Goal: Navigation & Orientation: Find specific page/section

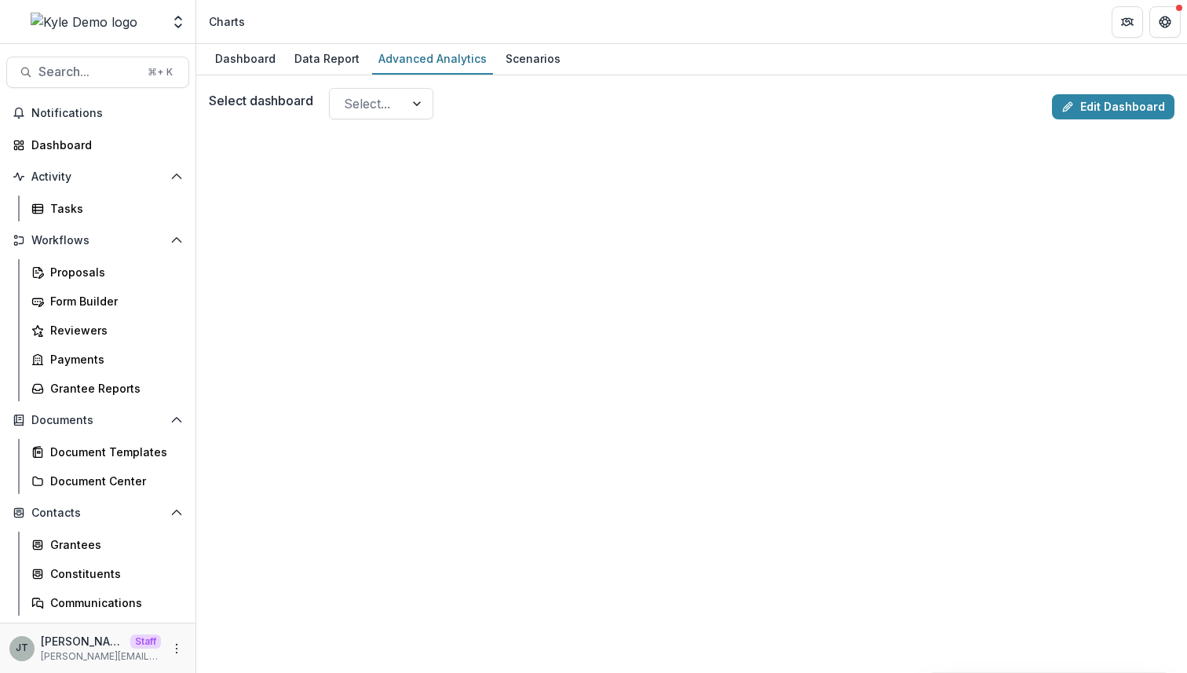
scroll to position [144, 0]
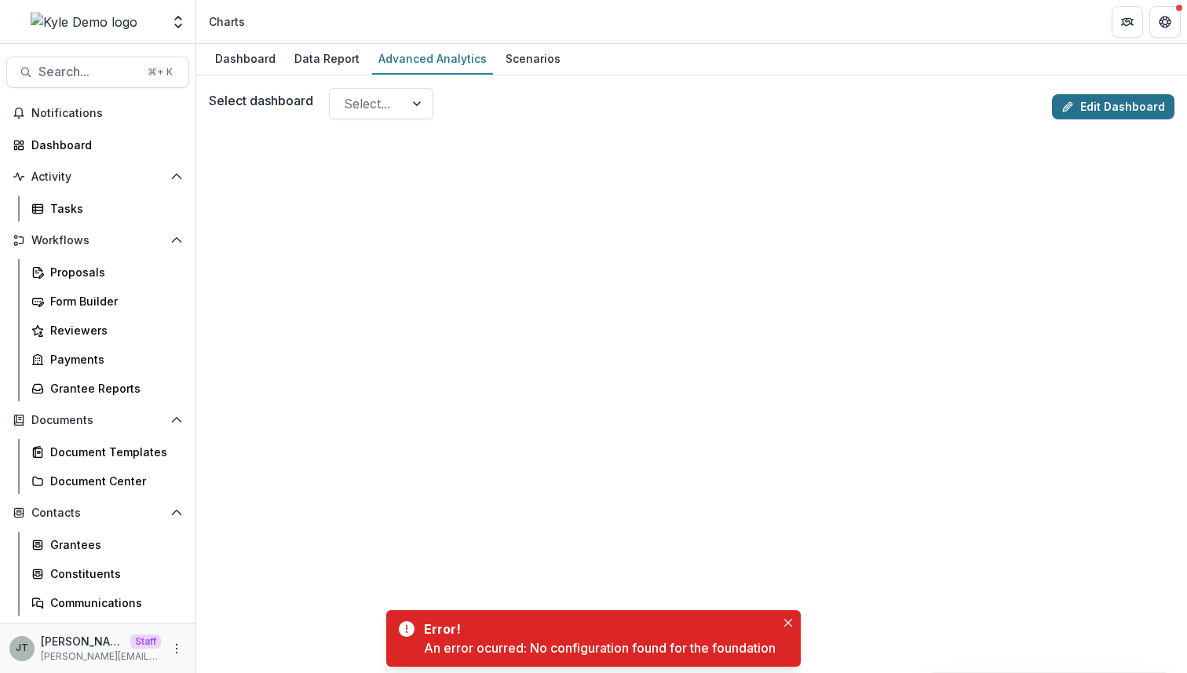
click at [1095, 106] on link "Edit Dashboard" at bounding box center [1113, 106] width 122 height 25
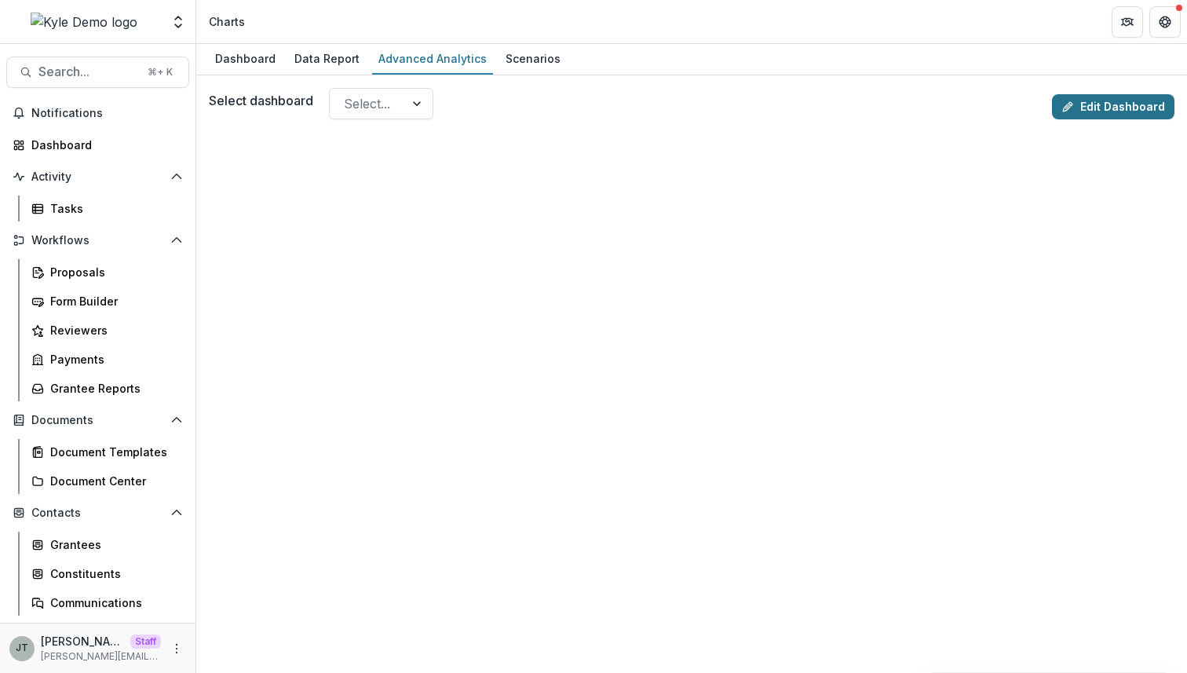
click at [1066, 108] on line at bounding box center [1067, 106] width 3 height 3
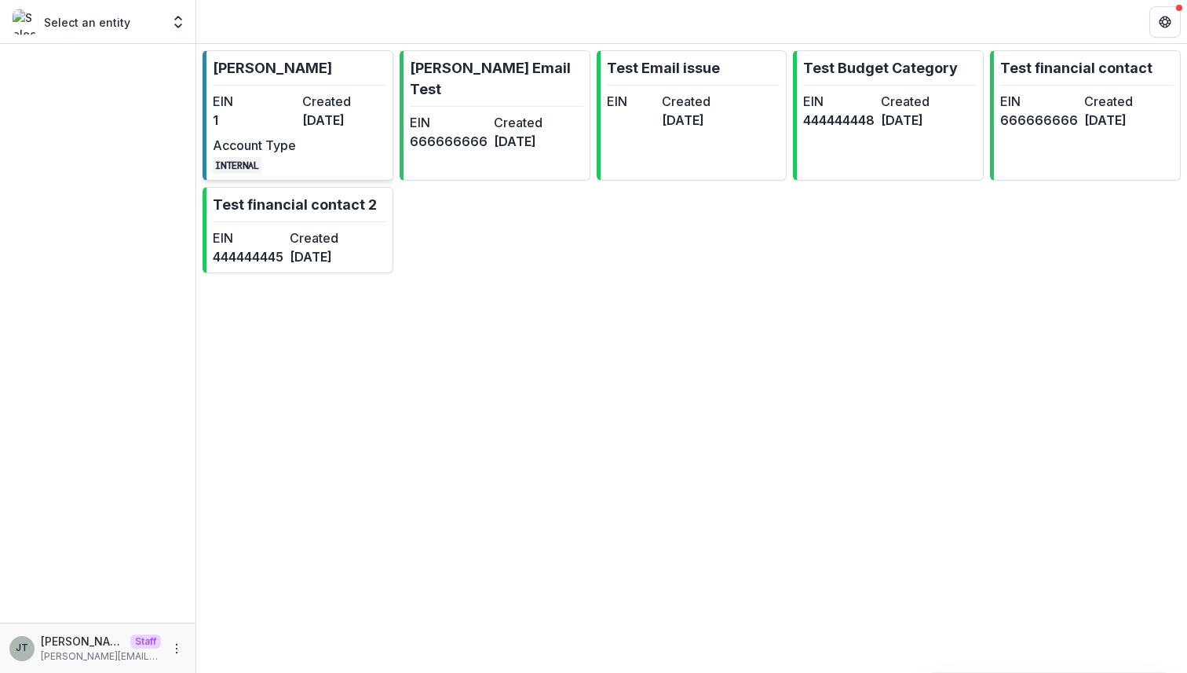
click at [327, 106] on dt "Created" at bounding box center [343, 101] width 83 height 19
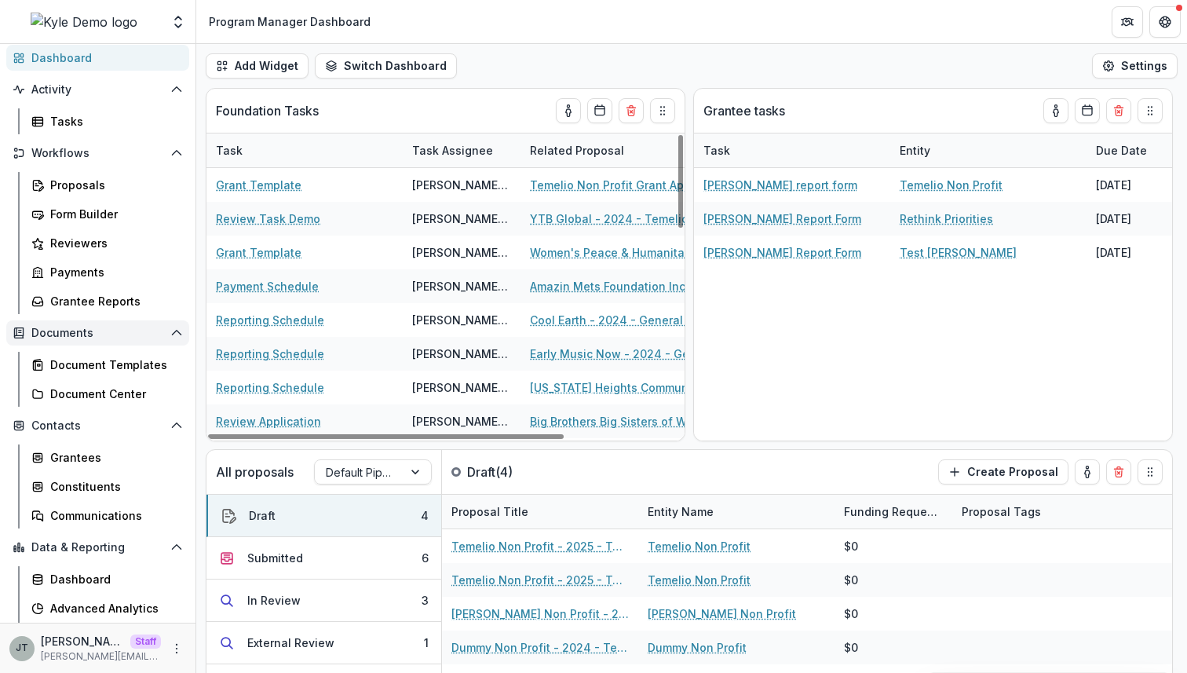
scroll to position [144, 0]
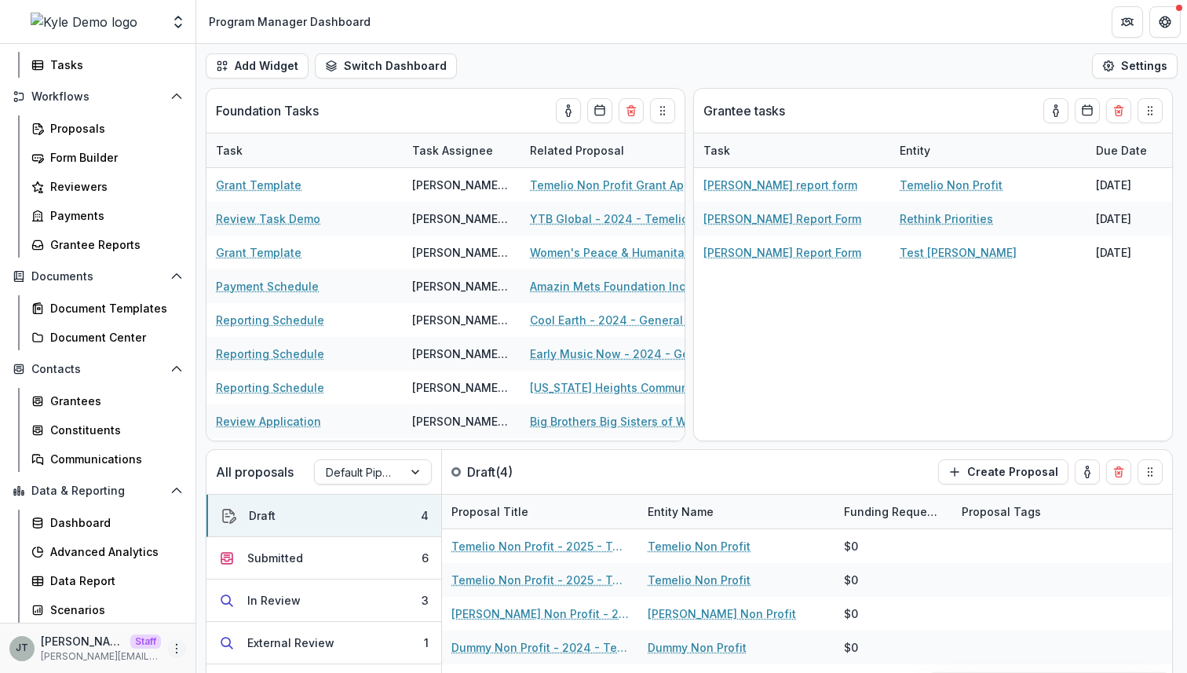
click at [177, 647] on circle "More" at bounding box center [177, 647] width 1 height 1
click at [238, 618] on link "User Settings" at bounding box center [275, 615] width 168 height 26
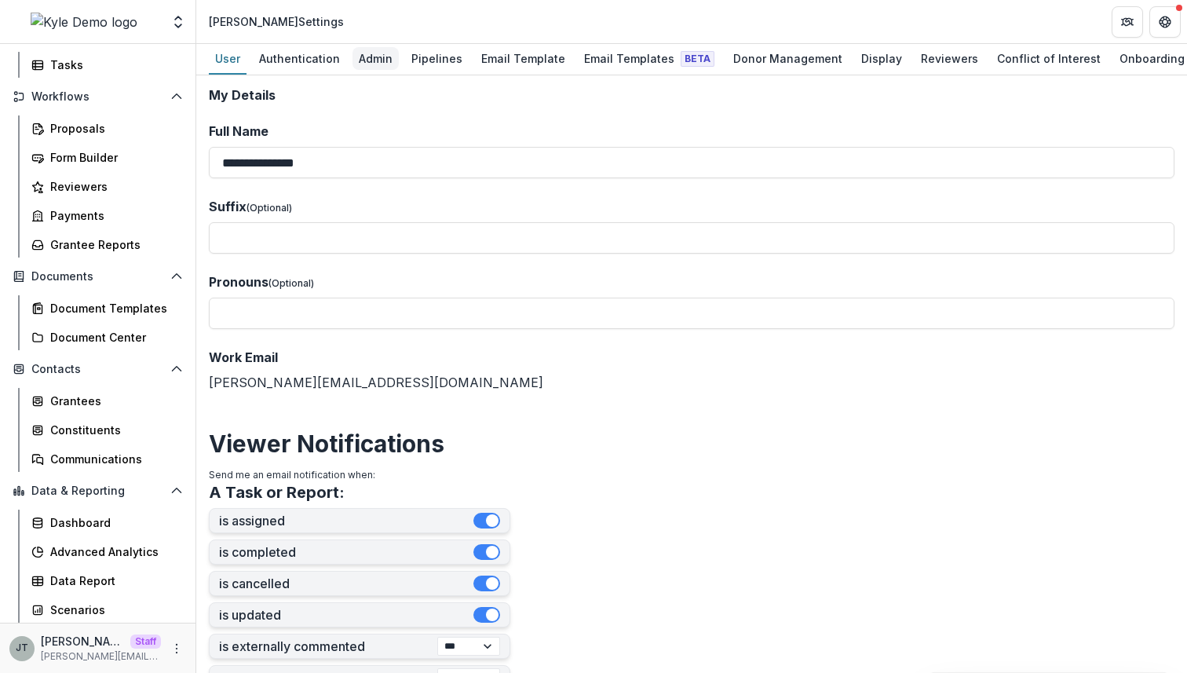
click at [372, 53] on div "Admin" at bounding box center [375, 58] width 46 height 23
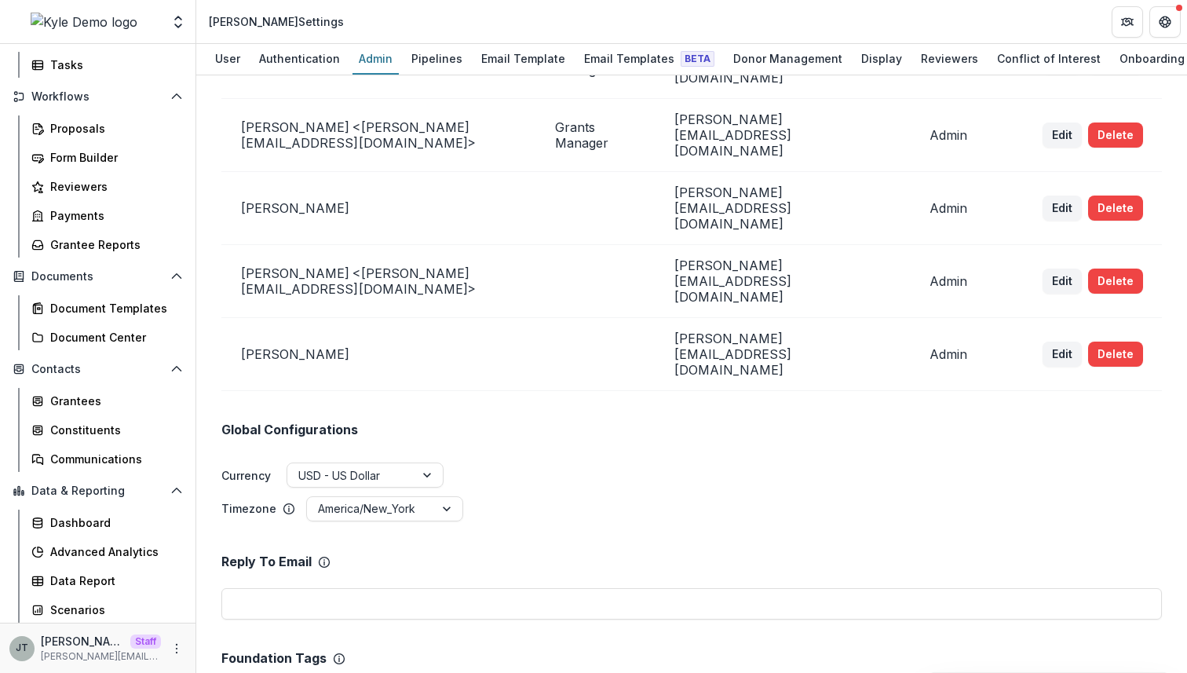
scroll to position [344, 0]
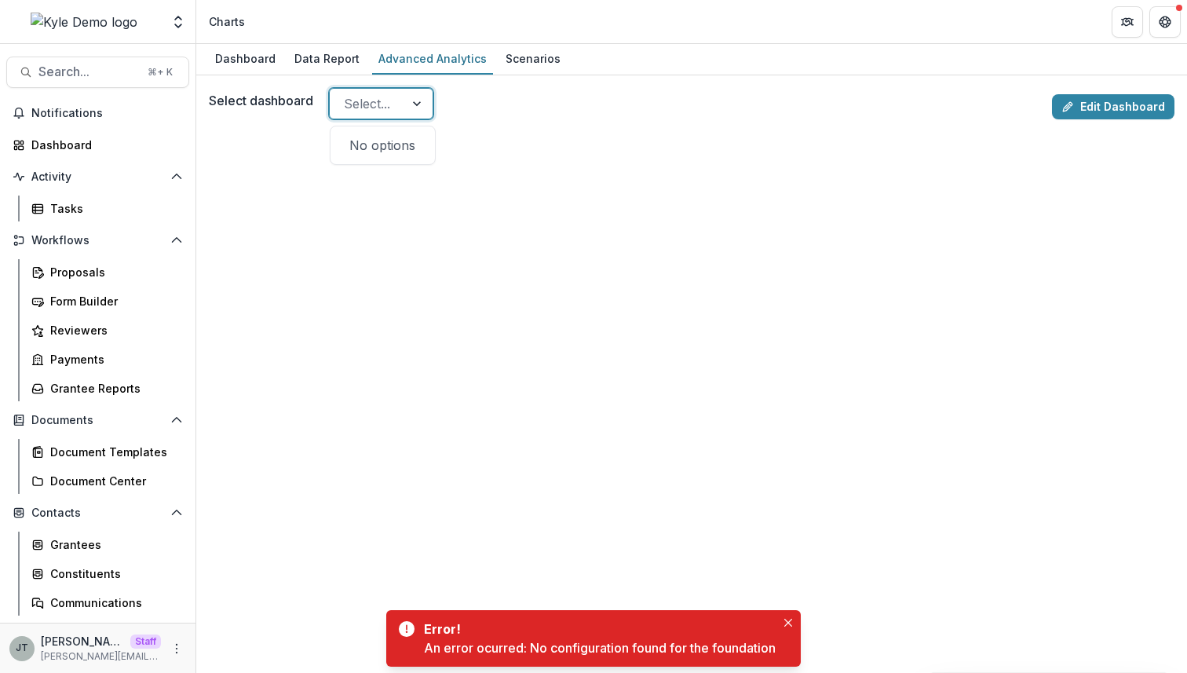
click at [402, 98] on div "Select..." at bounding box center [367, 103] width 75 height 25
click at [362, 312] on div at bounding box center [691, 418] width 965 height 585
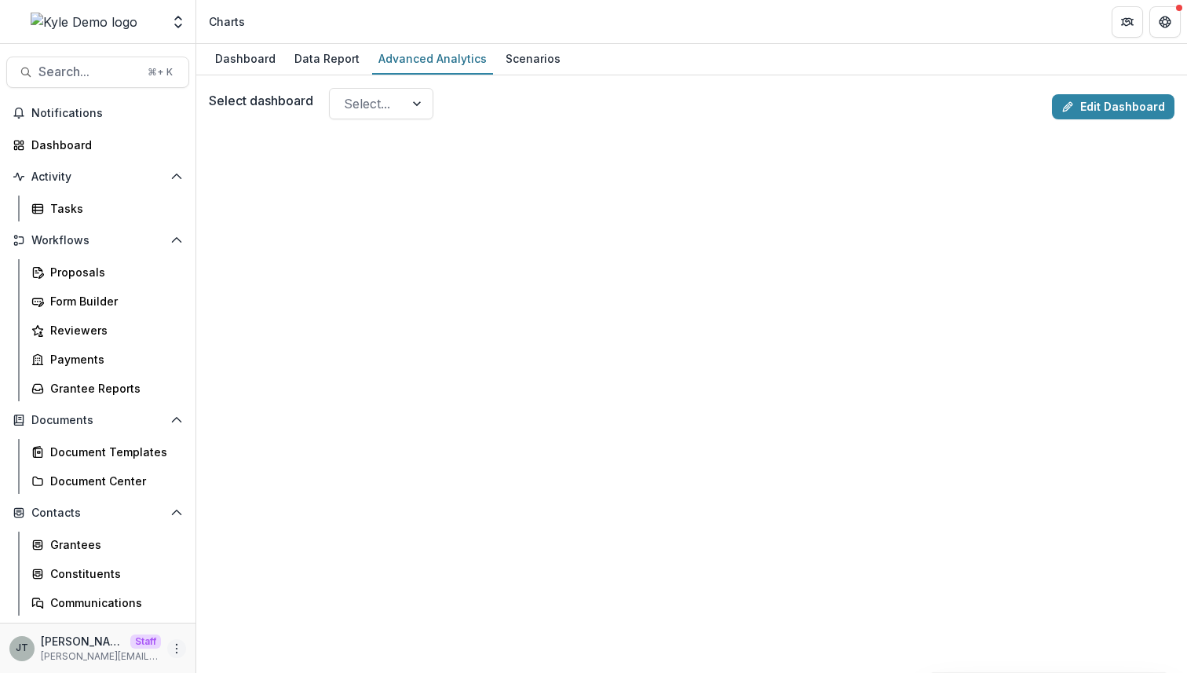
click at [173, 643] on icon "More" at bounding box center [176, 648] width 13 height 13
click at [232, 642] on button "Logout" at bounding box center [275, 641] width 168 height 26
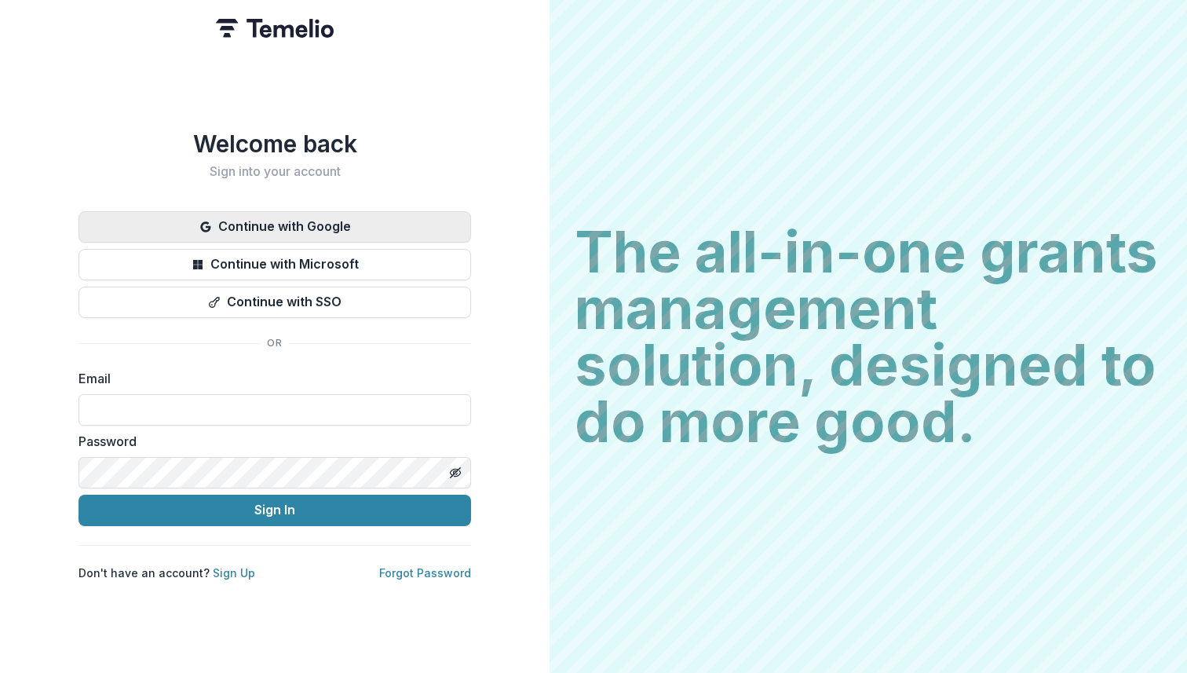
click at [303, 228] on button "Continue with Google" at bounding box center [274, 226] width 392 height 31
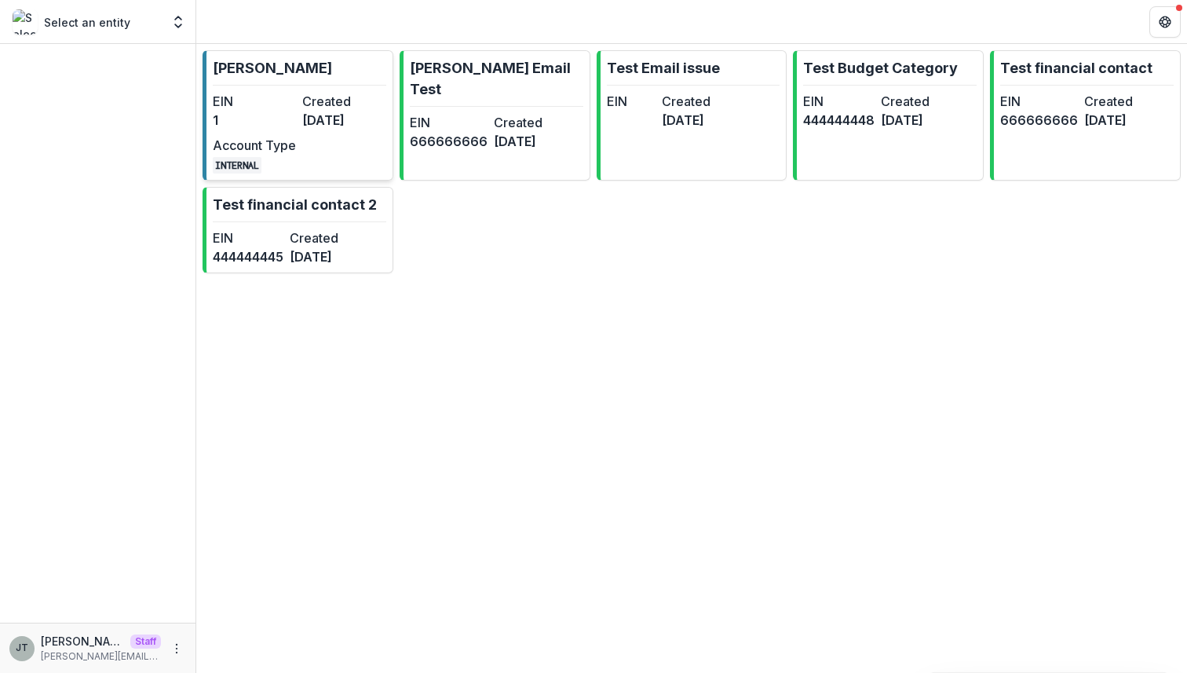
click at [280, 111] on dd "1" at bounding box center [254, 120] width 83 height 19
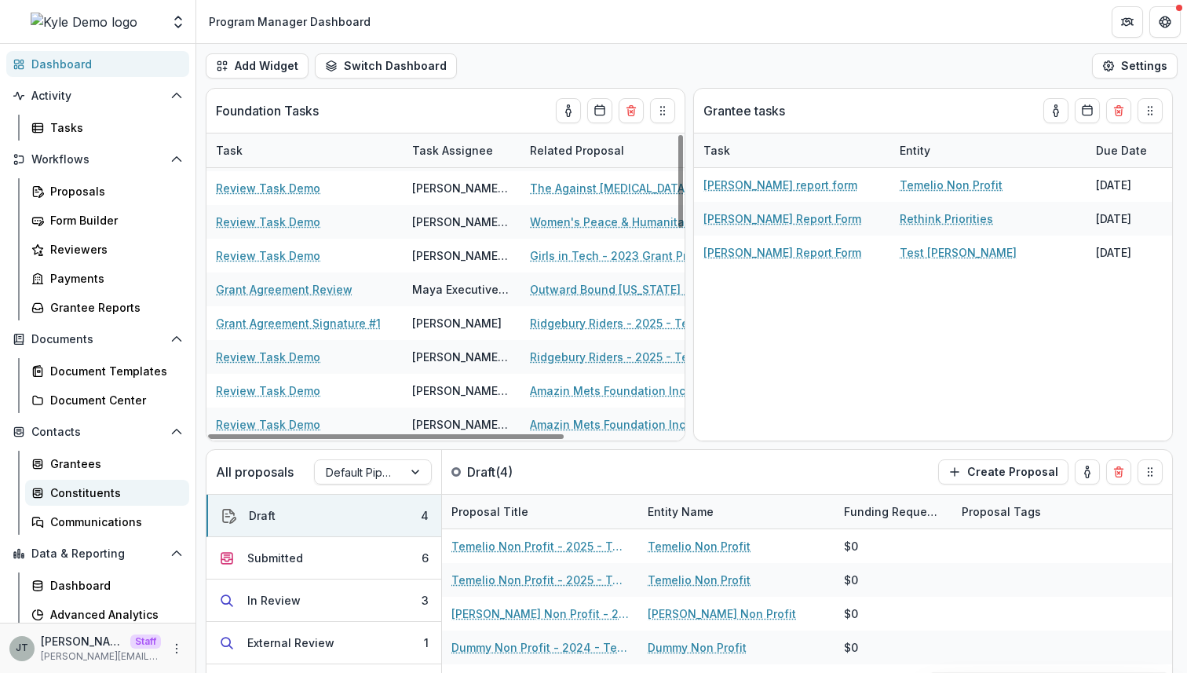
scroll to position [144, 0]
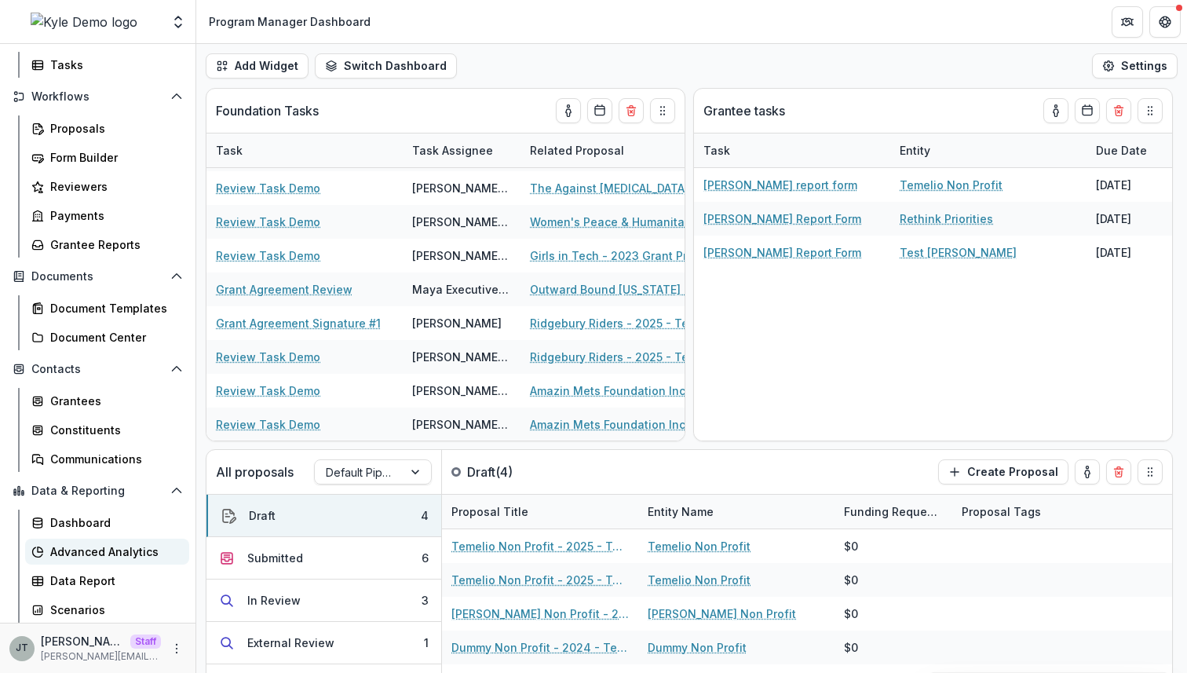
click at [122, 550] on div "Advanced Analytics" at bounding box center [113, 551] width 126 height 16
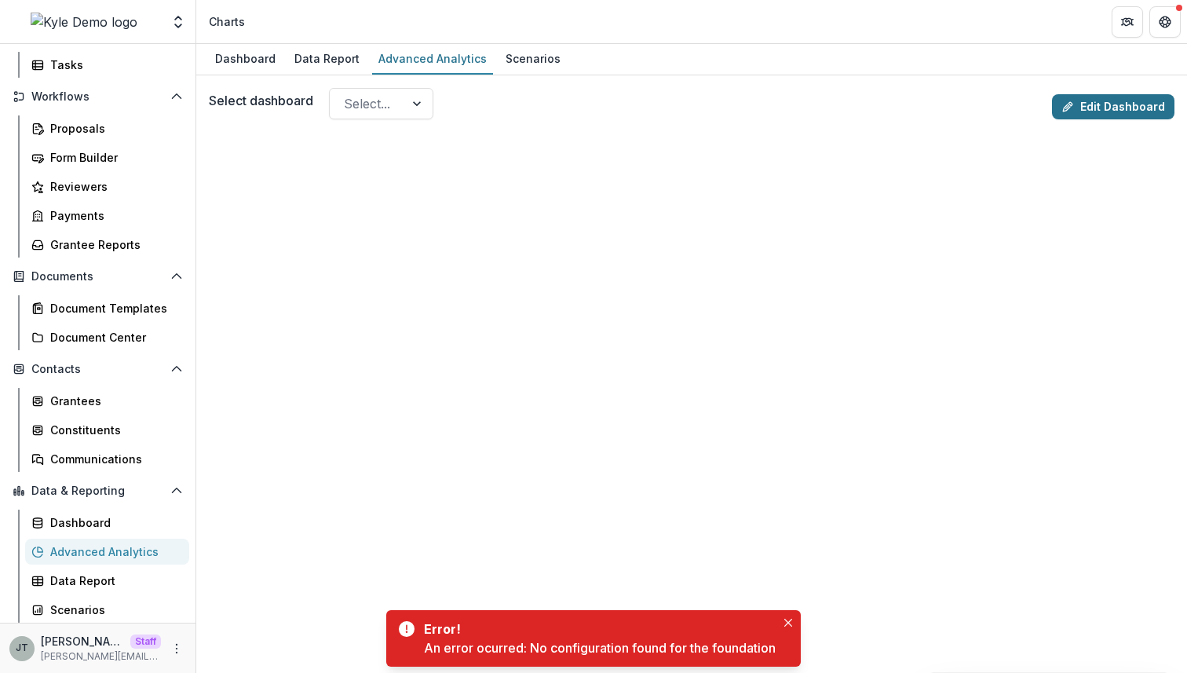
click at [1080, 107] on link "Edit Dashboard" at bounding box center [1113, 106] width 122 height 25
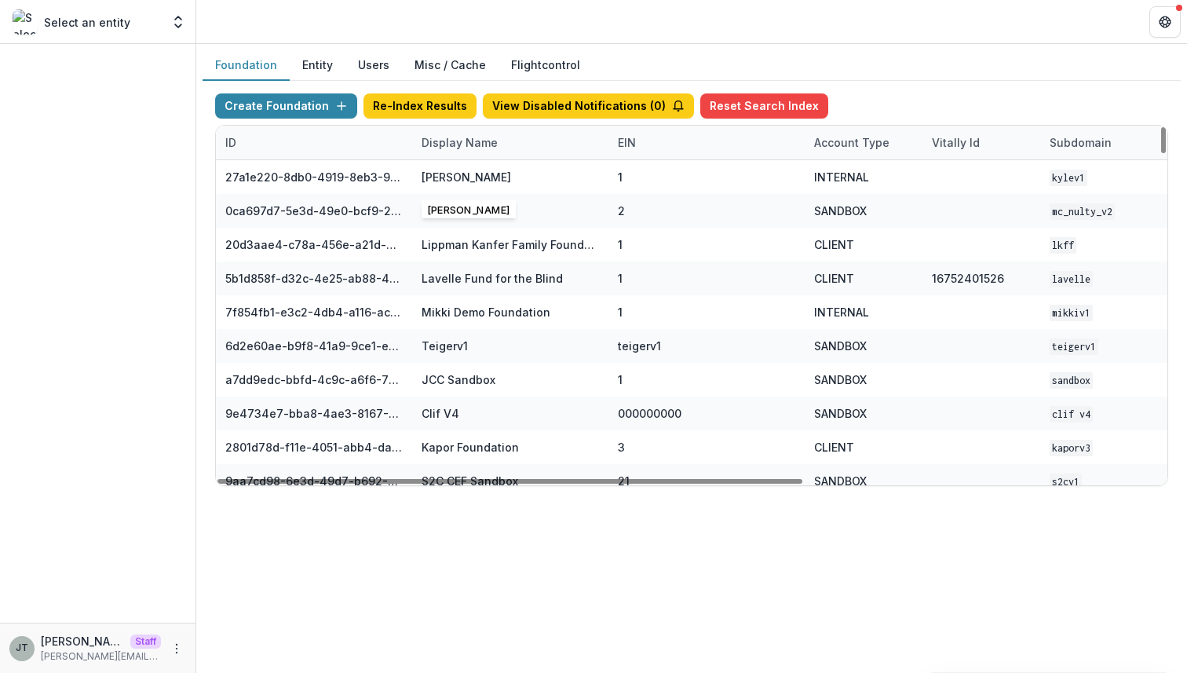
click at [455, 153] on div "Display Name" at bounding box center [510, 143] width 196 height 34
click at [456, 168] on input at bounding box center [509, 178] width 188 height 25
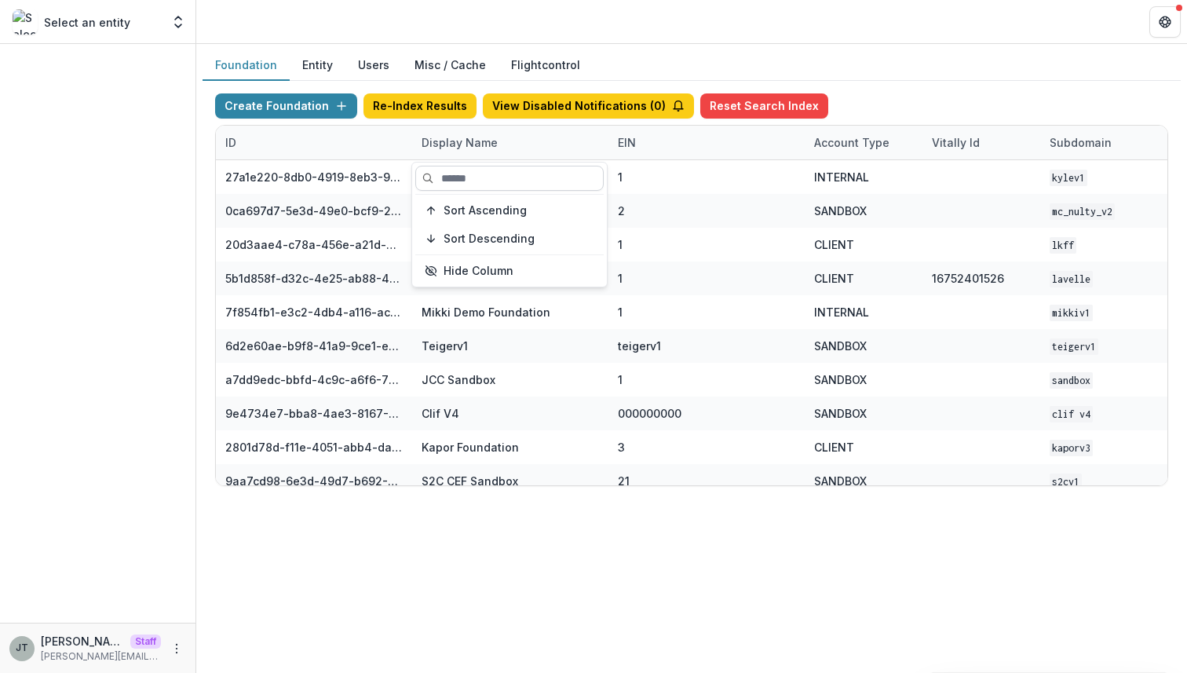
type input "*"
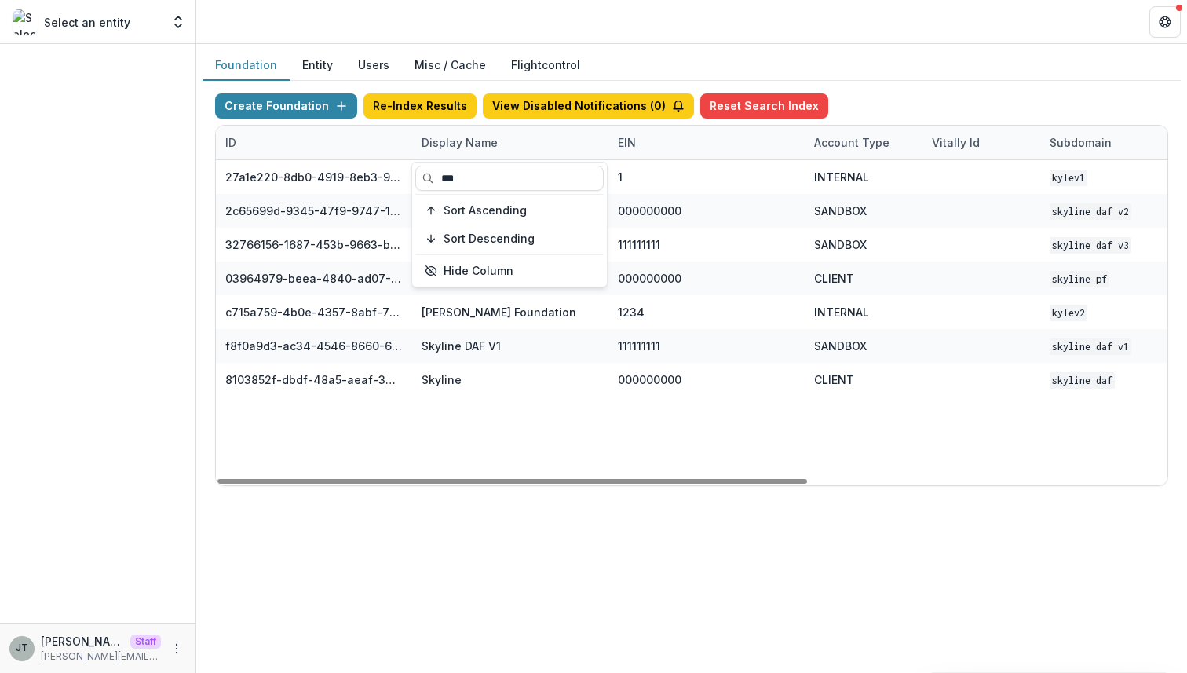
type input "***"
click at [662, 422] on div "27a1e220-8db0-4919-8eb3-9f29ee33f7b0 Kyle Demo 1 INTERNAL kylev1 Dec 29, 2023, …" at bounding box center [981, 322] width 1530 height 325
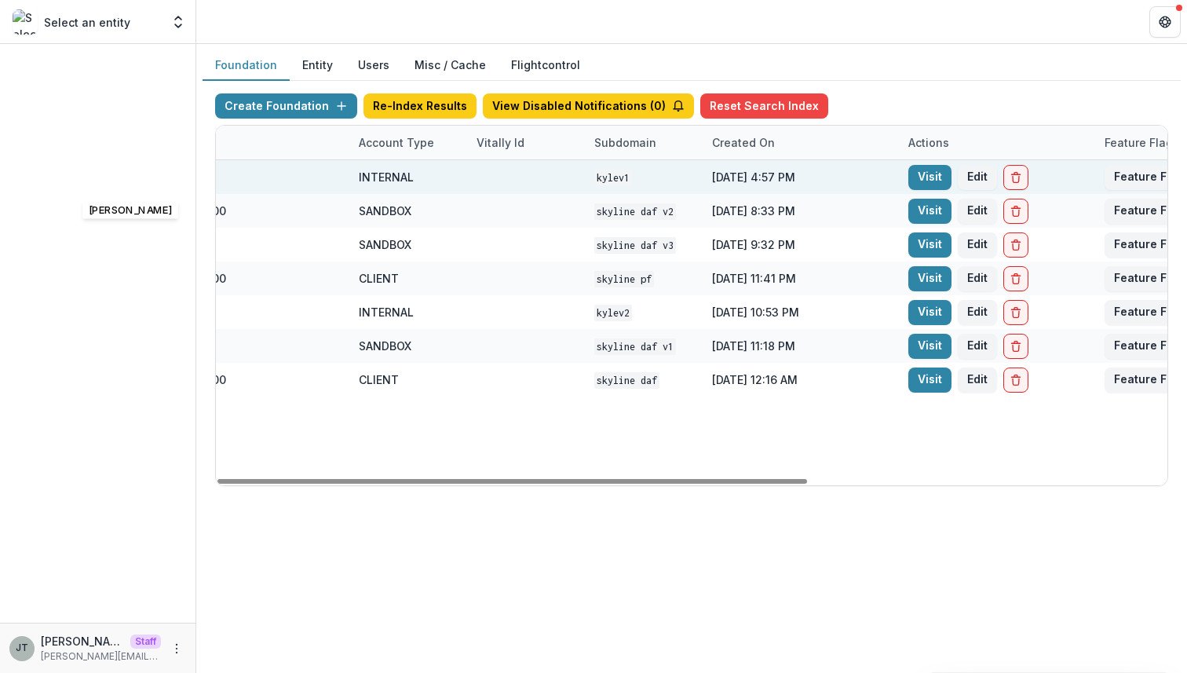
scroll to position [0, 579]
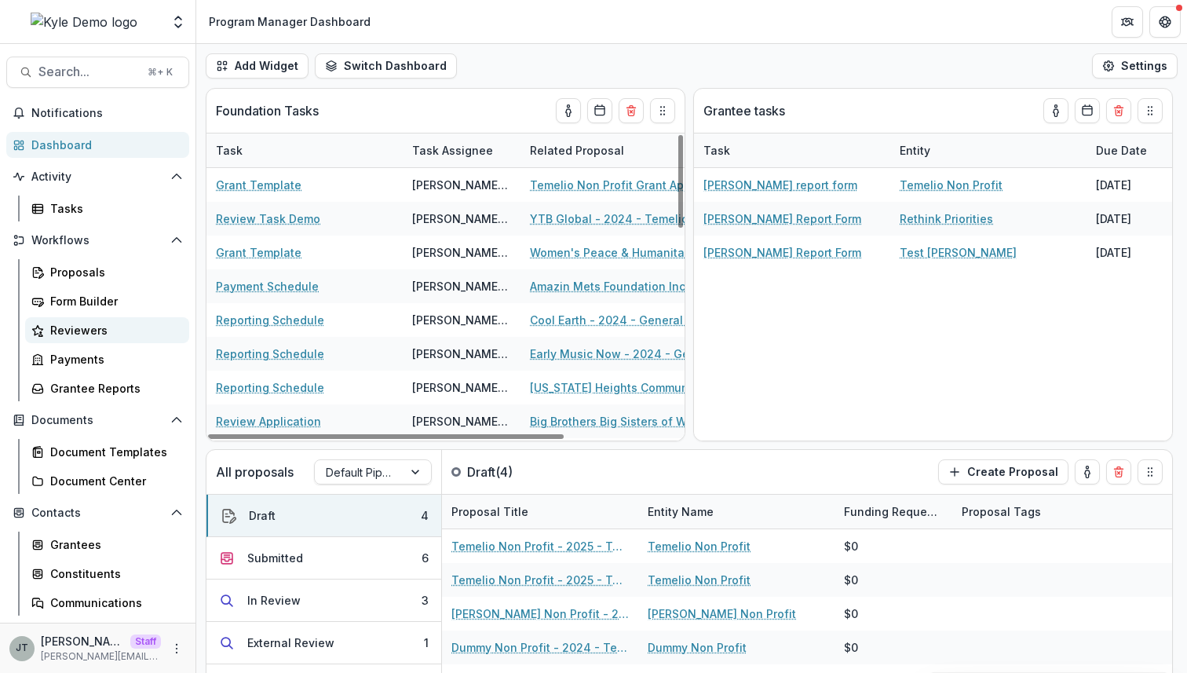
scroll to position [144, 0]
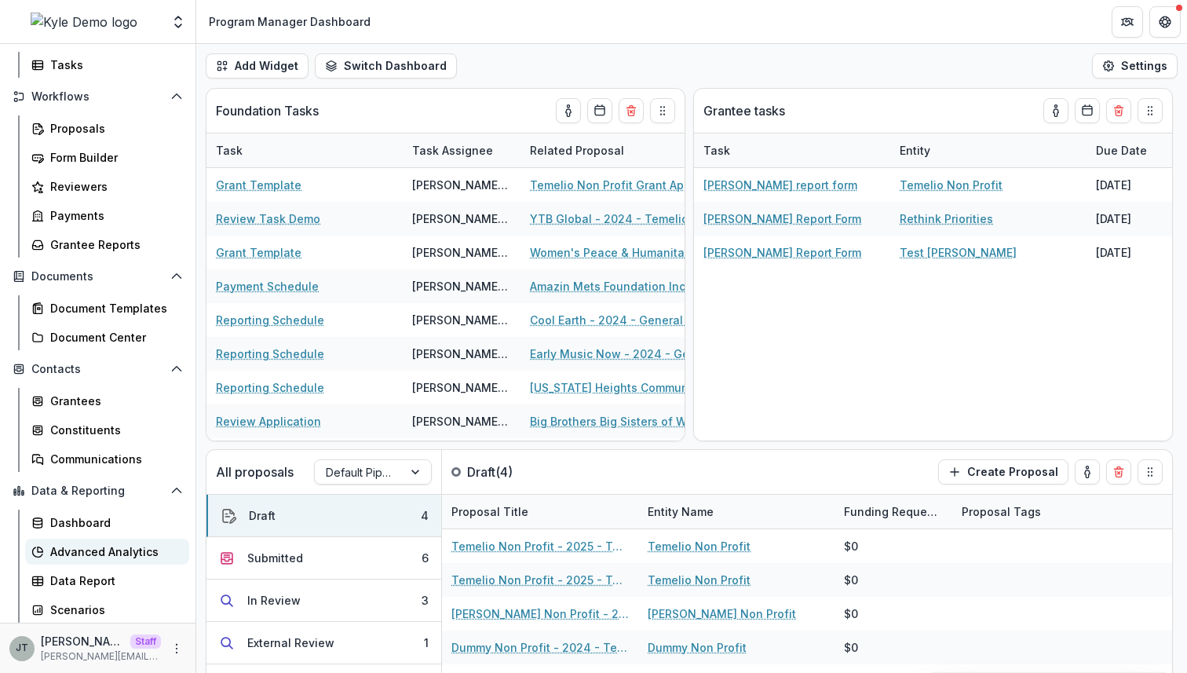
click at [91, 557] on div "Advanced Analytics" at bounding box center [113, 551] width 126 height 16
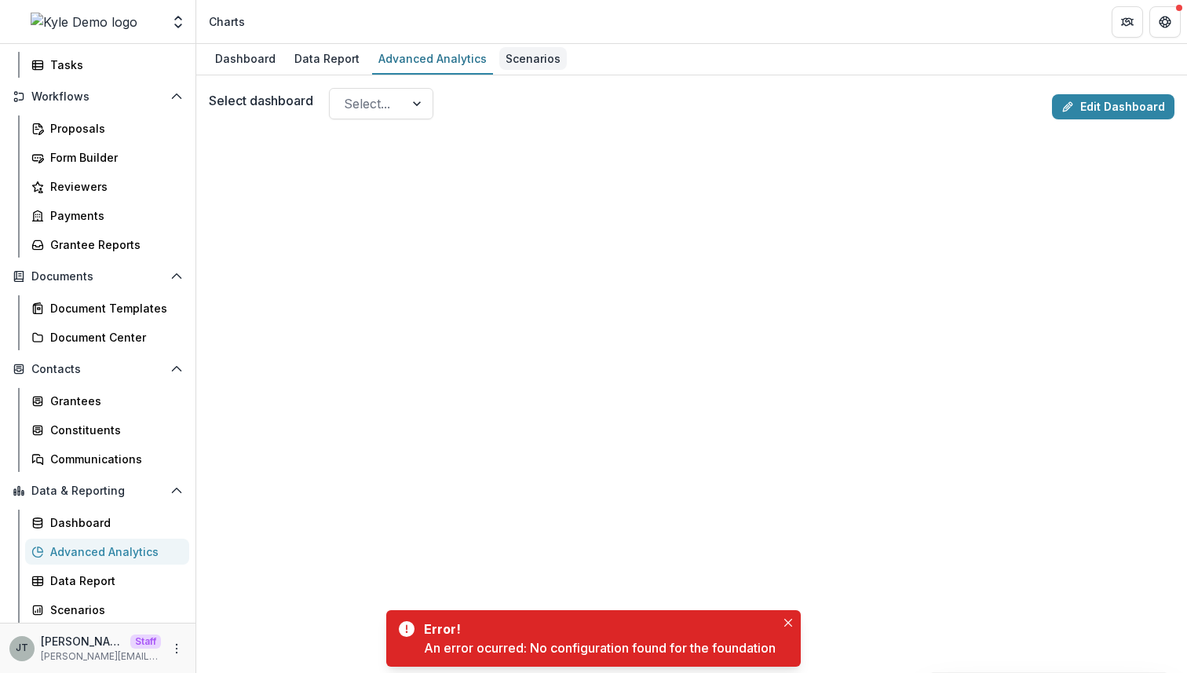
click at [525, 58] on div "Scenarios" at bounding box center [532, 58] width 67 height 23
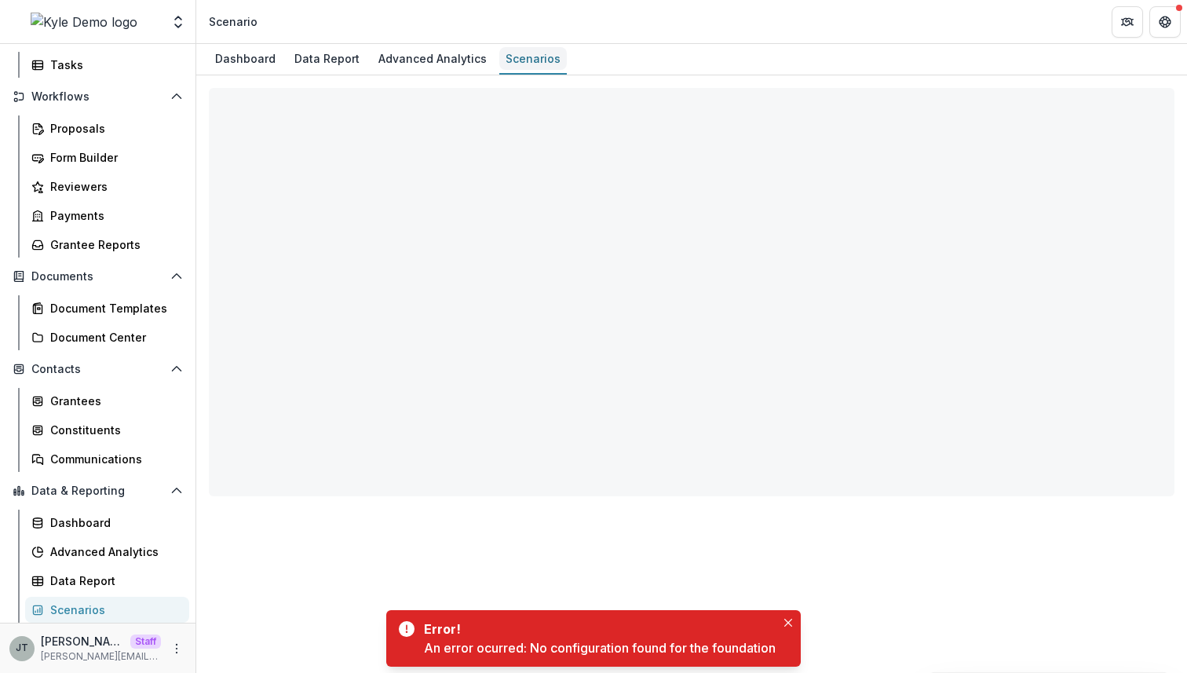
select select "**********"
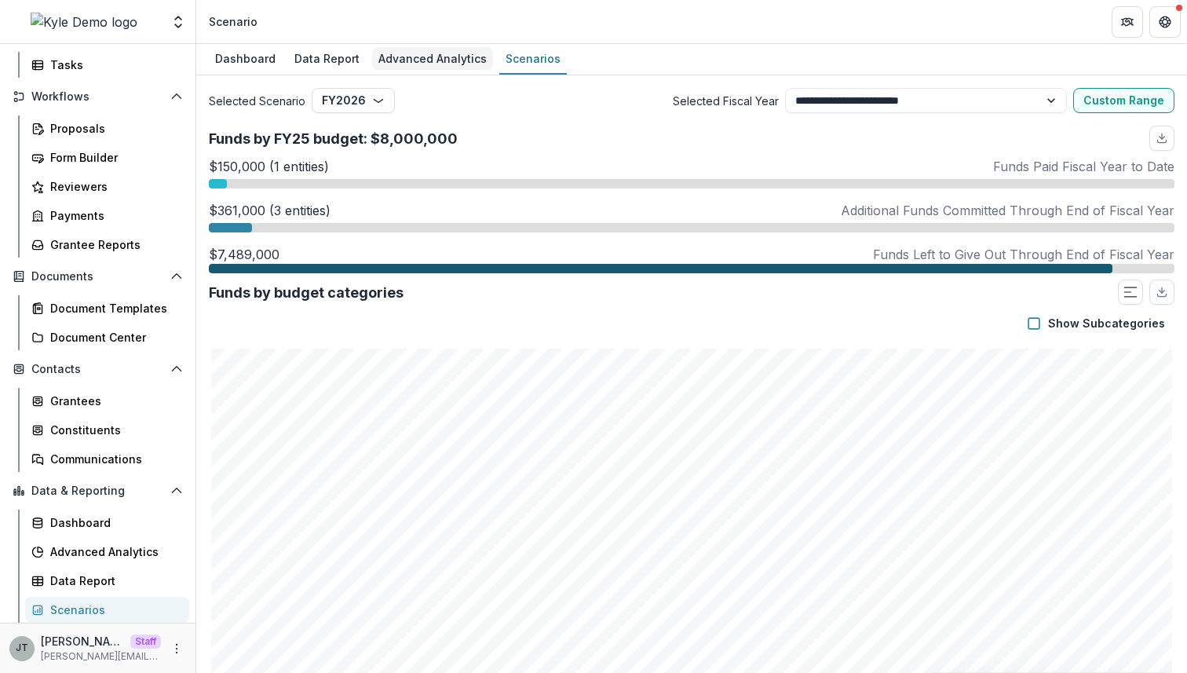
click at [459, 47] on div "Advanced Analytics" at bounding box center [432, 58] width 121 height 23
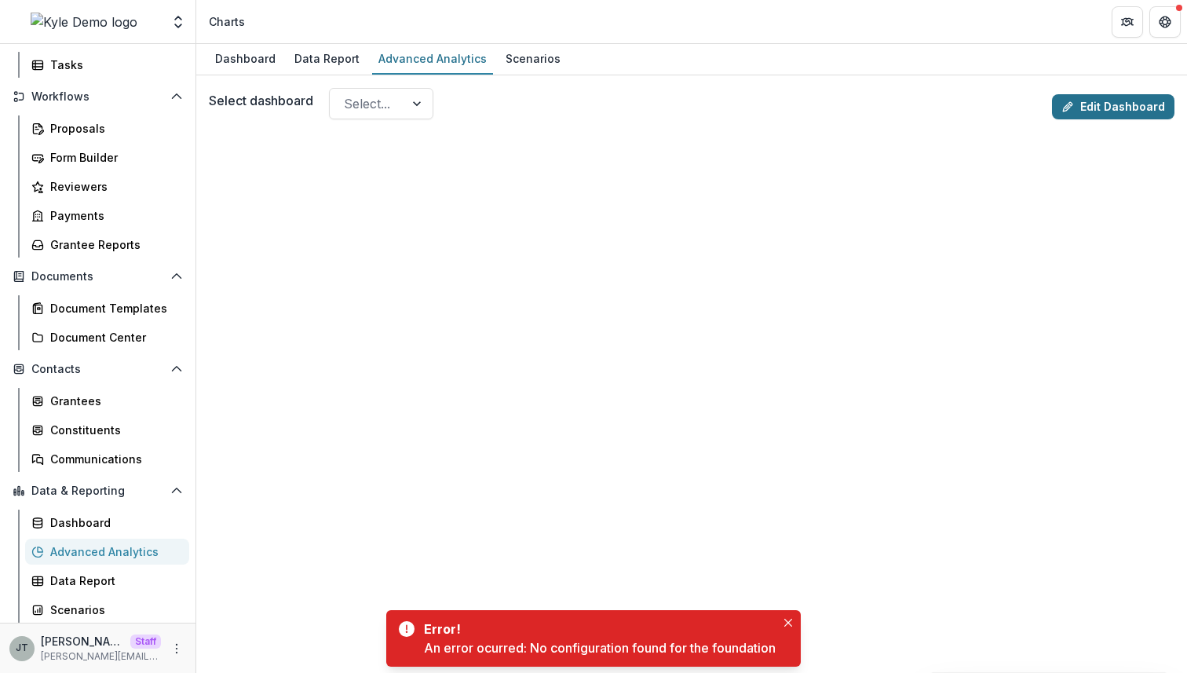
click at [1153, 100] on link "Edit Dashboard" at bounding box center [1113, 106] width 122 height 25
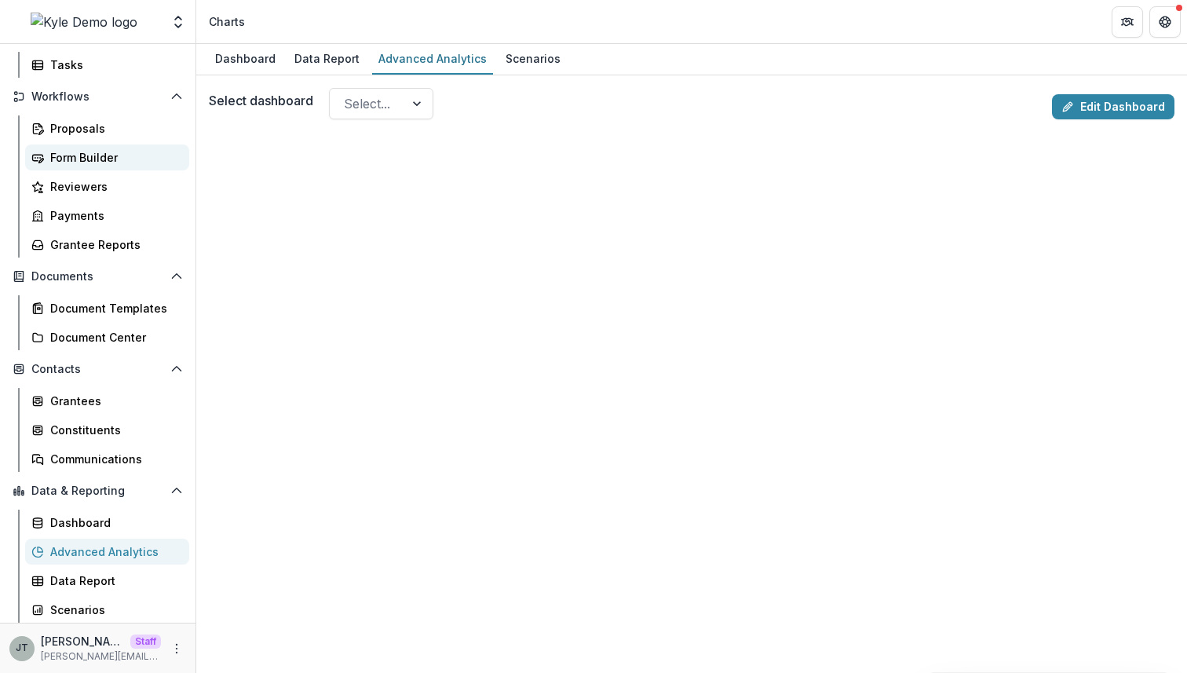
click at [111, 167] on link "Form Builder" at bounding box center [107, 157] width 164 height 26
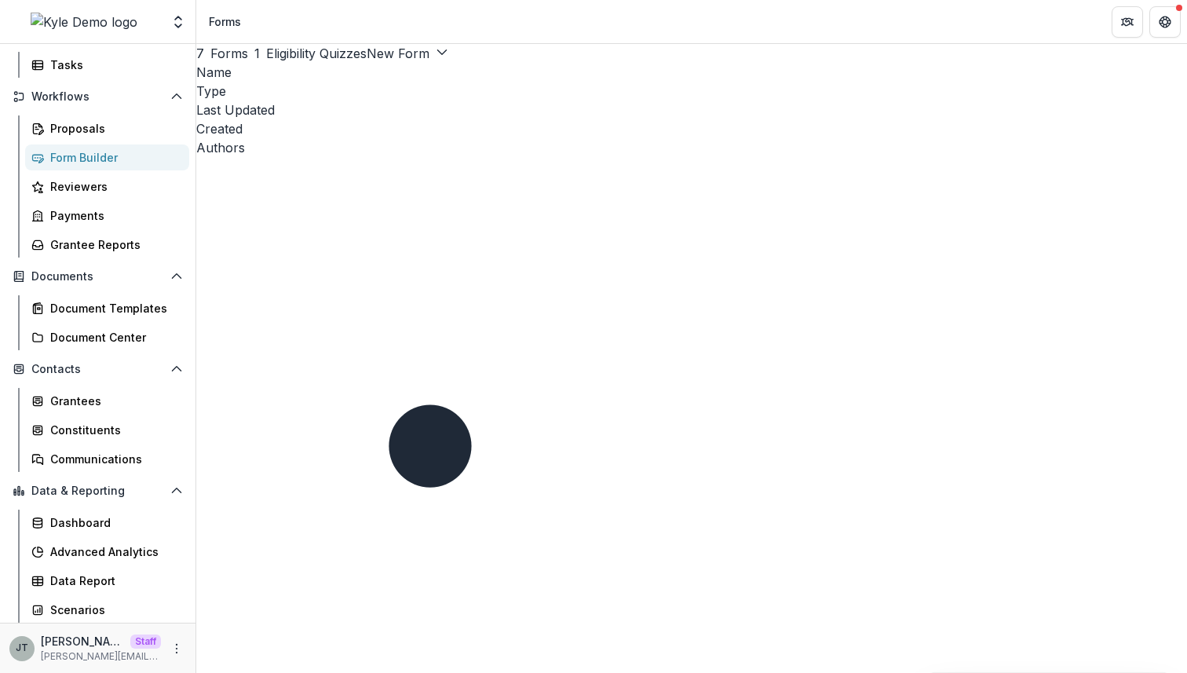
click at [248, 63] on button "7 Forms" at bounding box center [222, 53] width 52 height 19
